Goal: Task Accomplishment & Management: Use online tool/utility

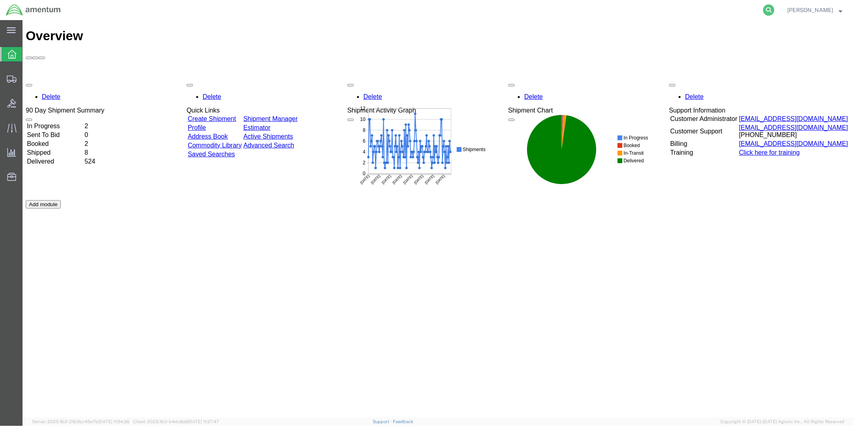
click at [775, 9] on icon at bounding box center [768, 9] width 11 height 11
paste input "DCO-25226-166850"
type input "DCO-25226-166850"
click at [773, 10] on icon at bounding box center [768, 9] width 11 height 11
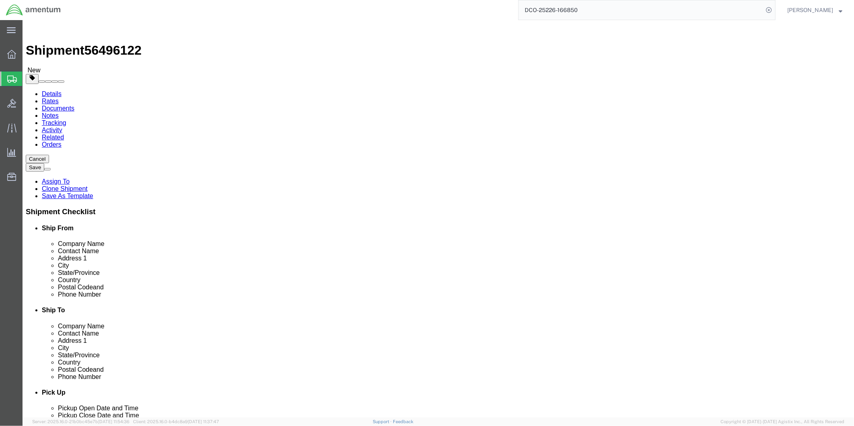
select select "49951"
select select
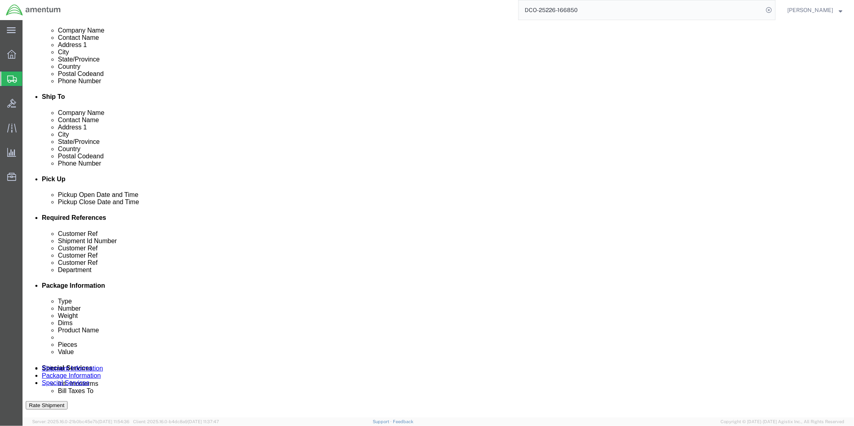
scroll to position [223, 0]
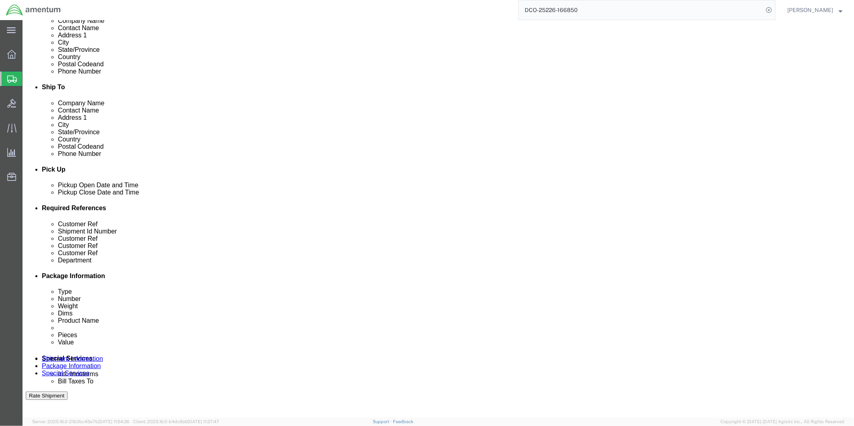
click div "[DATE] 9:00 AM"
type input "2:00 PM"
click button "Apply"
click div "[DATE] 4:00 PM"
type input "4:30 PM"
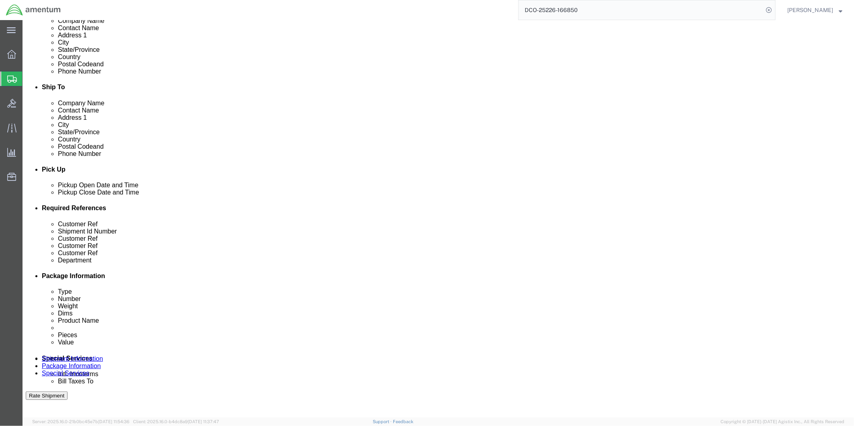
click button "Apply"
click div "[DATE] 8:00 AM"
type input "9:00 AM"
click button "Apply"
click div "[DATE] 10:00 AM"
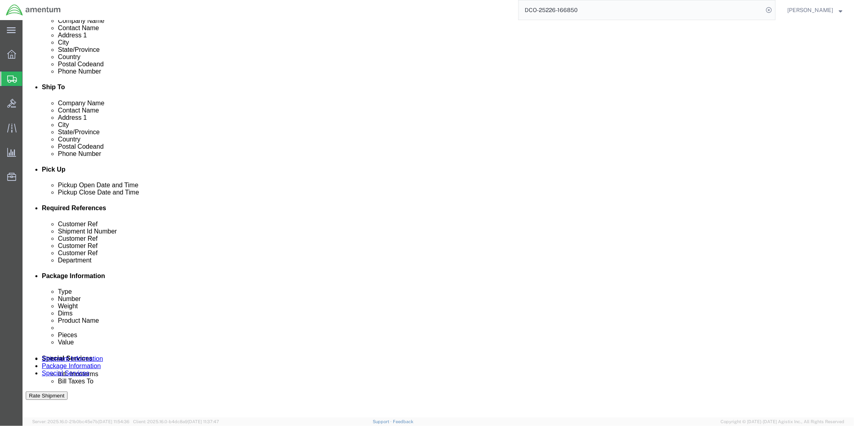
type input "4:00 PM"
click button "Apply"
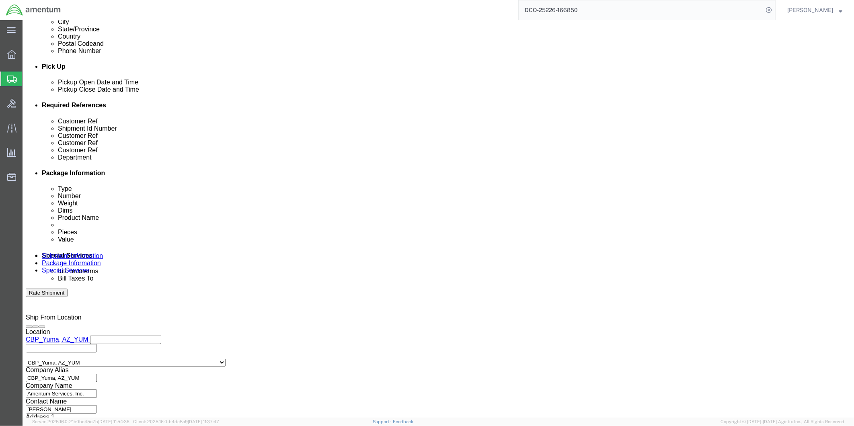
scroll to position [327, 0]
click button "Continue"
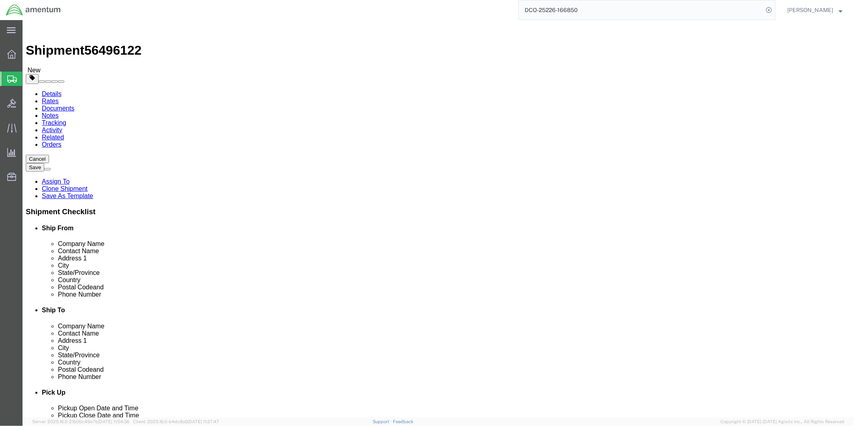
click dd "11295.00 USD"
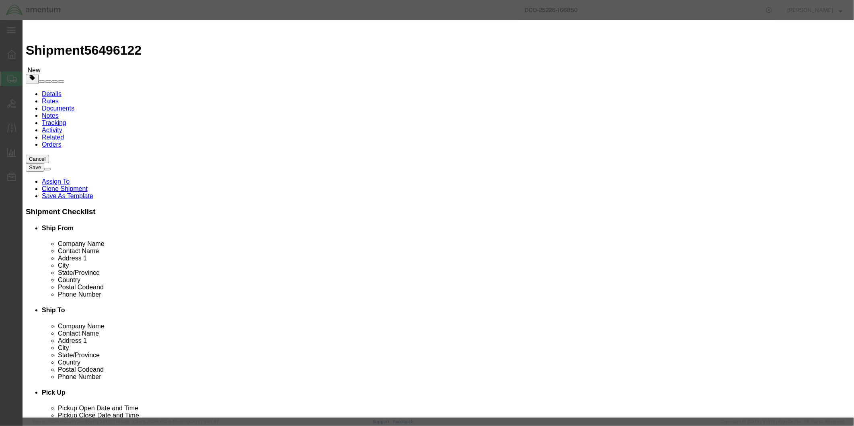
click input "text"
type input "M438"
click div "Commodity library Product Name Pitch Change Spider Pieces 1.00 Select Bag Barre…"
click button "Save & Close"
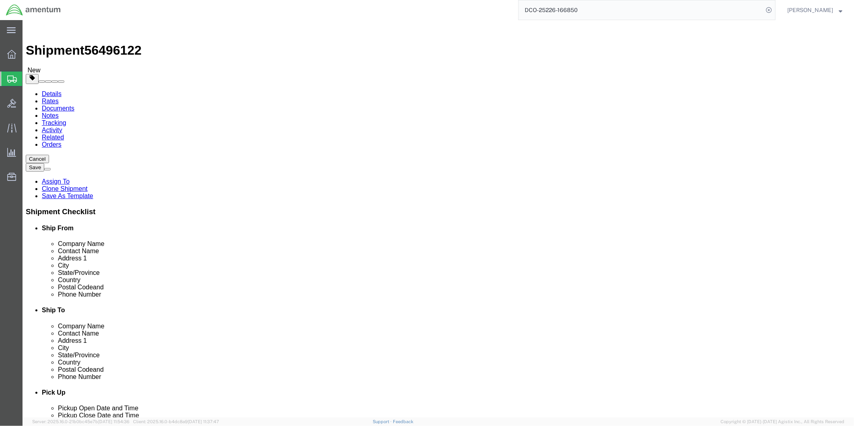
click button "Rate Shipment"
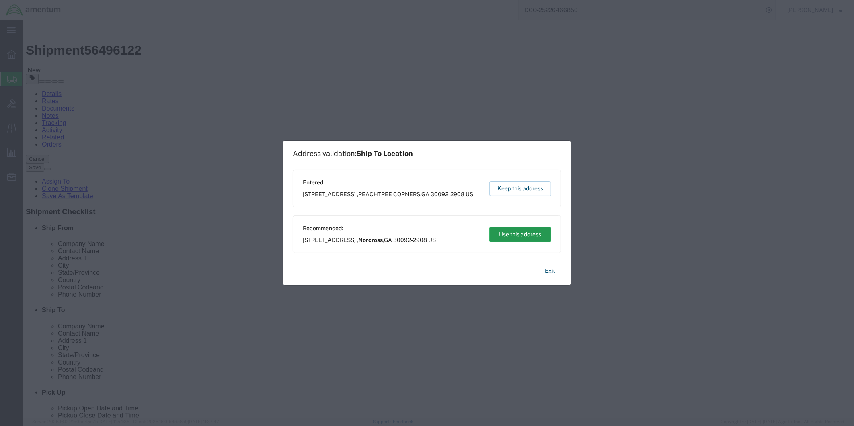
click at [520, 235] on button "Use this address" at bounding box center [520, 234] width 62 height 15
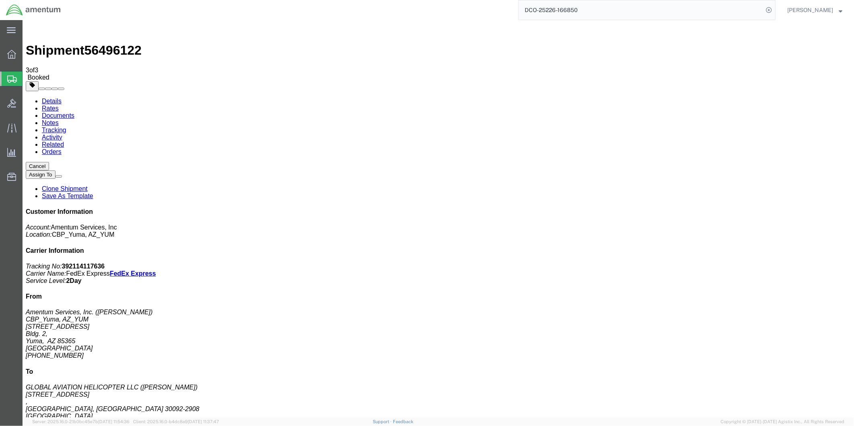
click at [52, 97] on link "Details" at bounding box center [51, 100] width 20 height 7
click p "Schedule pickup request"
click link "Schedule pickup request"
